Goal: Task Accomplishment & Management: Complete application form

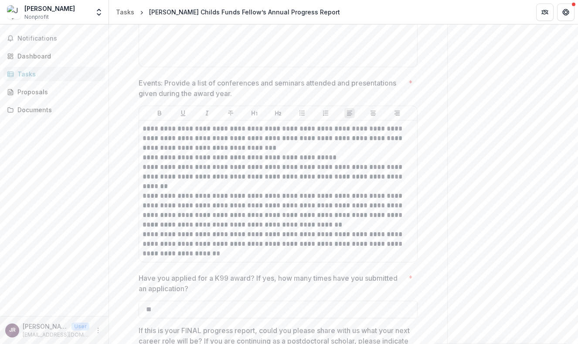
scroll to position [1211, 0]
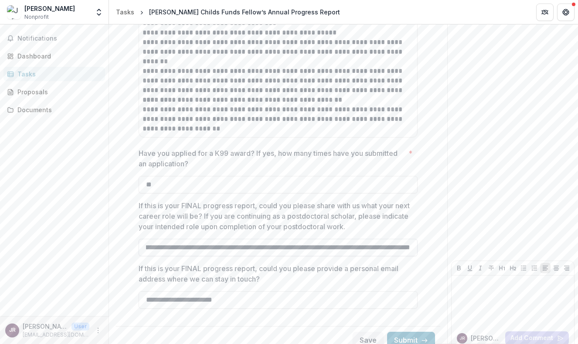
click at [172, 239] on input "**********" at bounding box center [278, 247] width 279 height 17
type input "**********"
click at [354, 332] on button "Save" at bounding box center [368, 339] width 31 height 17
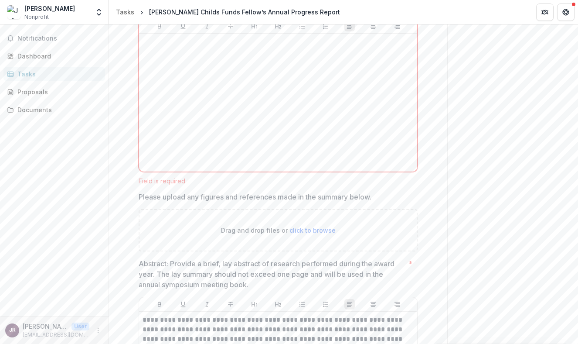
scroll to position [248, 0]
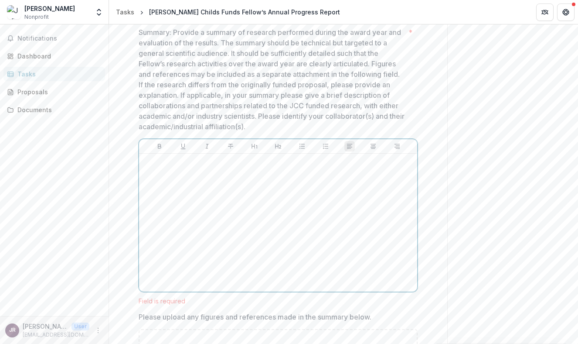
click at [182, 161] on p at bounding box center [278, 162] width 271 height 10
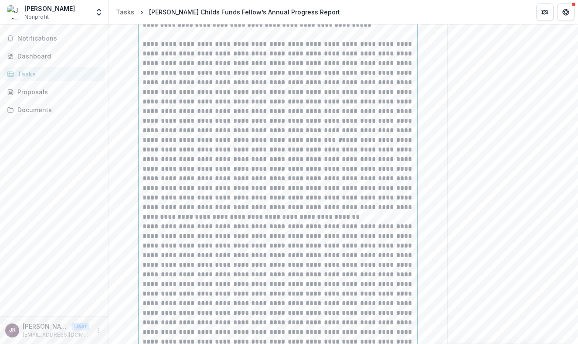
scroll to position [594, 0]
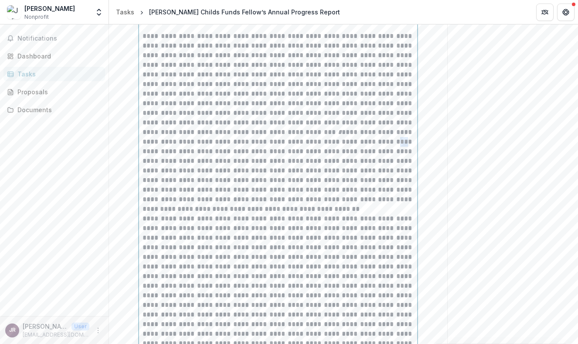
drag, startPoint x: 271, startPoint y: 141, endPoint x: 263, endPoint y: 140, distance: 8.3
click at [263, 140] on p "**********" at bounding box center [278, 117] width 271 height 173
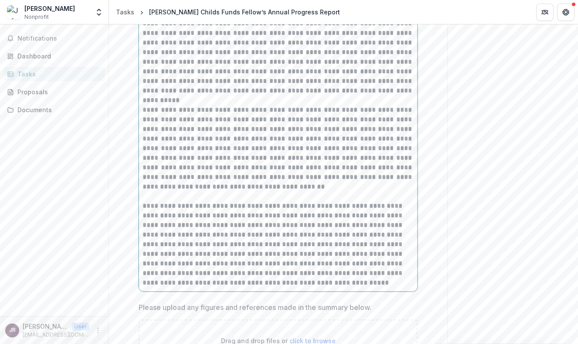
scroll to position [1080, 0]
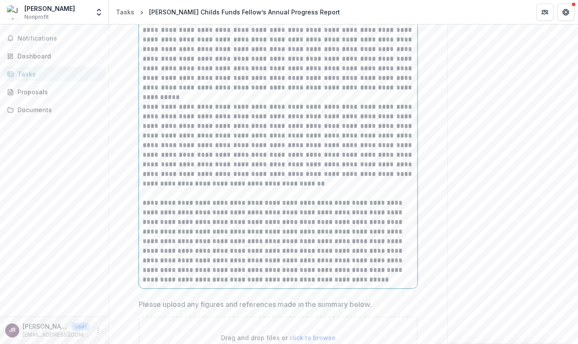
click at [269, 267] on p "**********" at bounding box center [278, 241] width 271 height 86
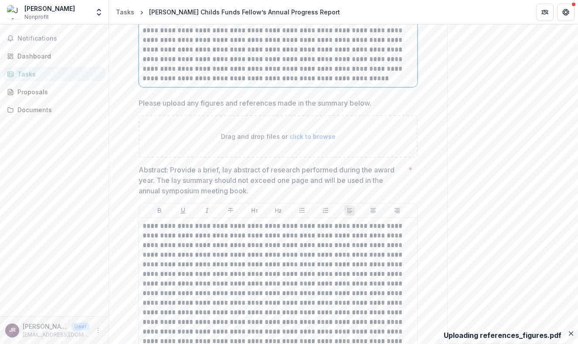
scroll to position [1282, 0]
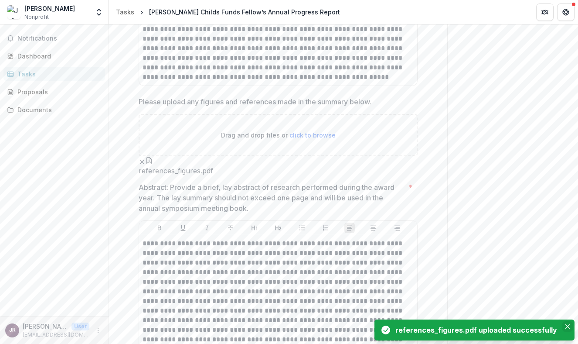
click at [566, 328] on icon "Close" at bounding box center [568, 326] width 4 height 4
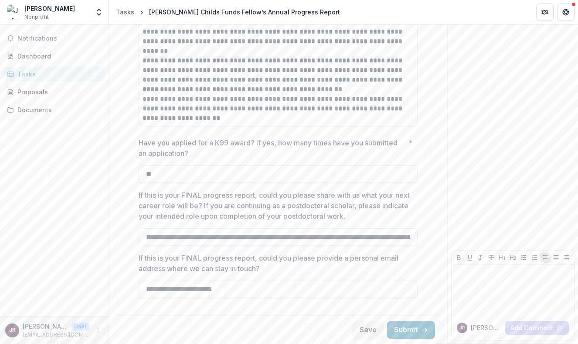
scroll to position [2102, 0]
click at [372, 331] on button "Save" at bounding box center [368, 329] width 31 height 17
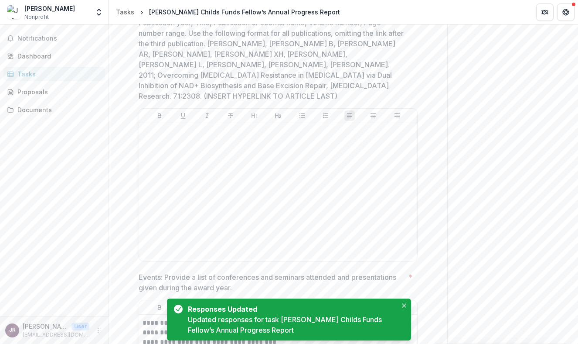
scroll to position [1672, 0]
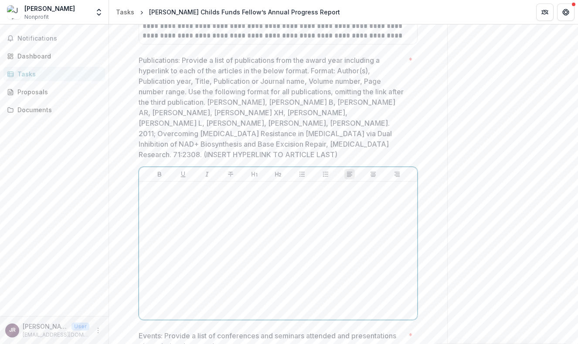
click at [258, 257] on div at bounding box center [278, 250] width 271 height 131
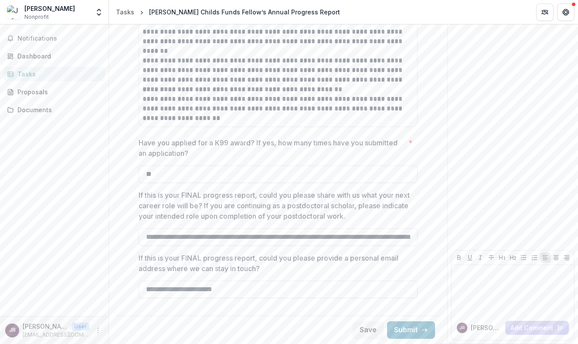
scroll to position [2102, 0]
click at [357, 331] on button "Save" at bounding box center [368, 329] width 31 height 17
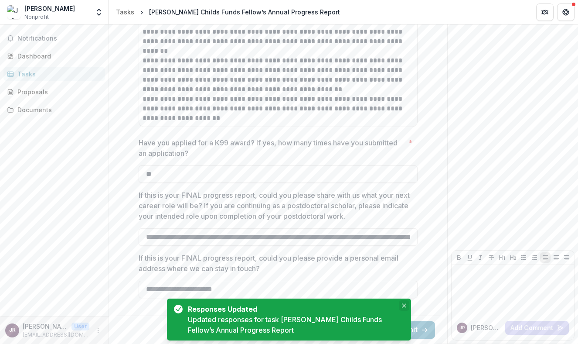
click at [402, 307] on icon "Close" at bounding box center [404, 305] width 4 height 4
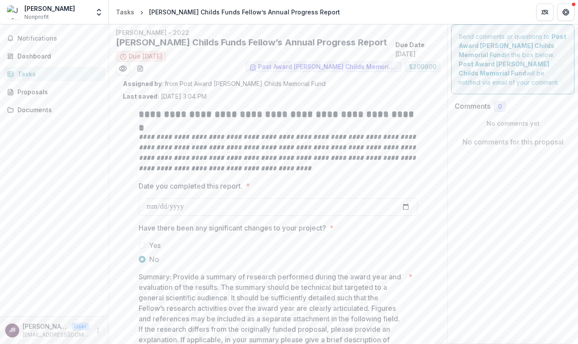
scroll to position [10, 0]
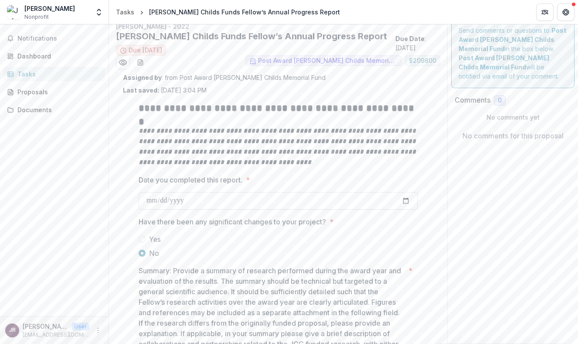
click at [365, 202] on input "Date you completed this report. *" at bounding box center [278, 200] width 279 height 17
click at [407, 200] on input "Date you completed this report. *" at bounding box center [278, 200] width 279 height 17
type input "**********"
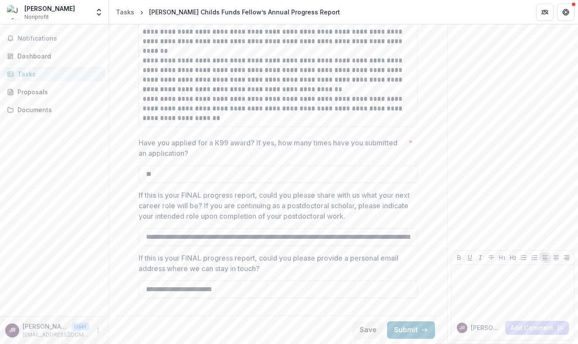
scroll to position [2102, 0]
click at [362, 327] on button "Save" at bounding box center [368, 329] width 31 height 17
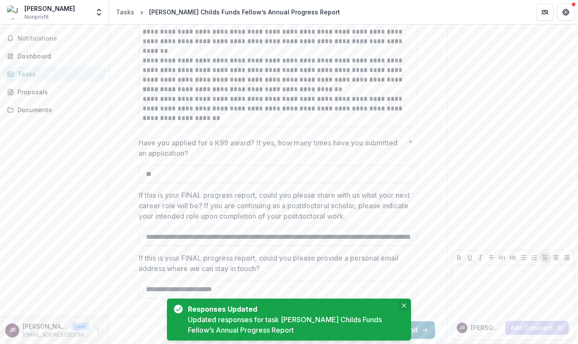
click at [403, 304] on icon "Close" at bounding box center [404, 305] width 4 height 4
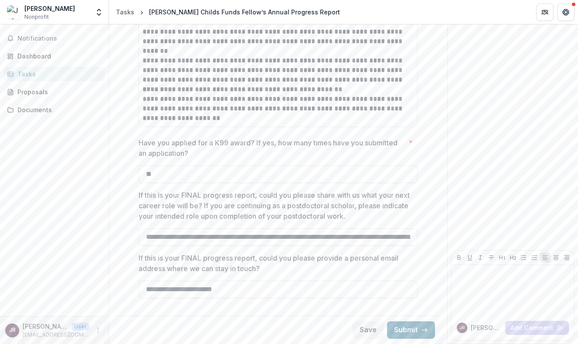
click at [409, 330] on button "Submit" at bounding box center [411, 329] width 48 height 17
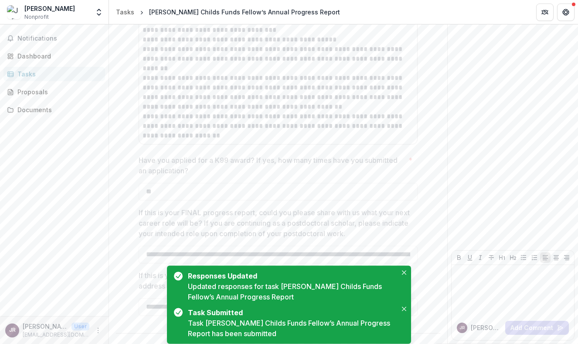
scroll to position [0, 0]
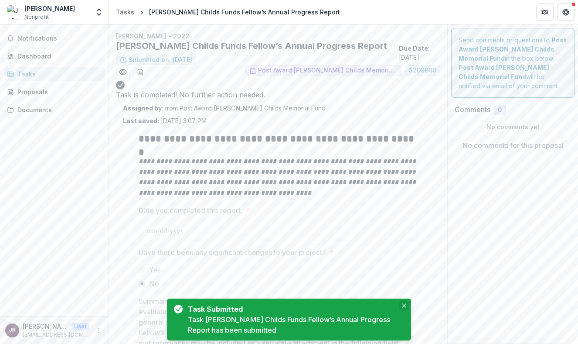
click at [405, 307] on icon "Close" at bounding box center [404, 305] width 4 height 4
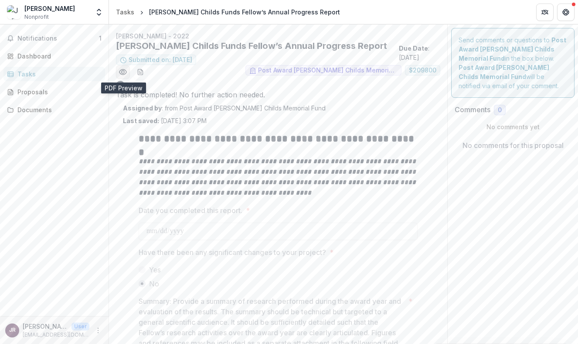
click at [125, 72] on icon "Preview 5e6127bf-14e3-4572-899c-e20e2913009c.pdf" at bounding box center [123, 72] width 9 height 9
click at [7, 343] on icon "Close" at bounding box center [3, 349] width 7 height 7
click at [53, 33] on button "Notifications 1" at bounding box center [54, 38] width 102 height 14
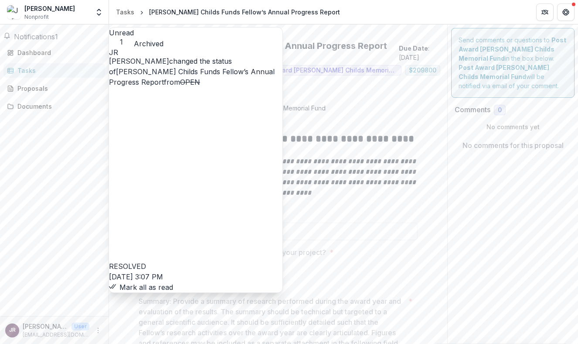
click at [216, 86] on link "[PERSON_NAME] Childs Funds Fellow’s Annual Progress Report" at bounding box center [192, 76] width 166 height 19
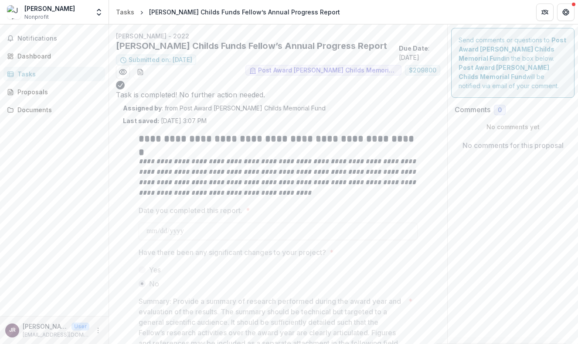
click at [24, 73] on div "Tasks" at bounding box center [57, 73] width 81 height 9
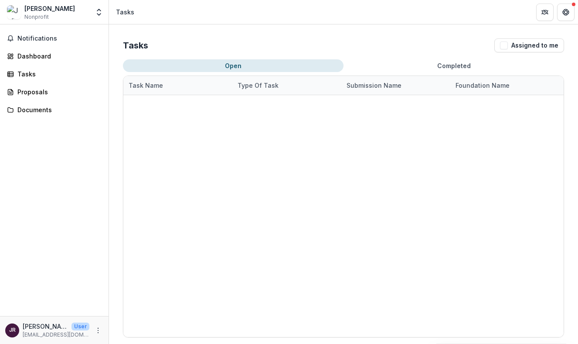
click at [40, 9] on div "[PERSON_NAME]" at bounding box center [49, 8] width 51 height 9
